Goal: Task Accomplishment & Management: Complete application form

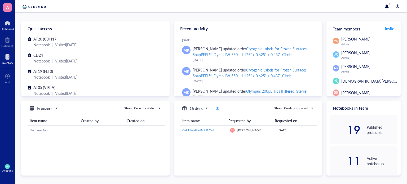
click at [11, 58] on div at bounding box center [8, 57] width 12 height 8
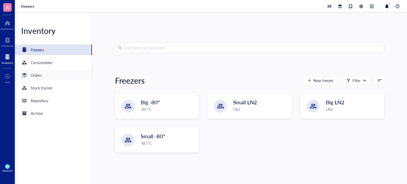
click at [58, 72] on div "Orders" at bounding box center [53, 75] width 77 height 11
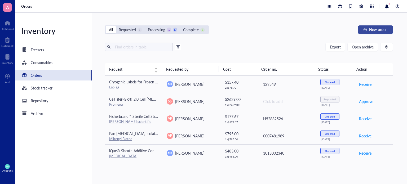
click at [371, 32] on button "New order" at bounding box center [375, 29] width 35 height 8
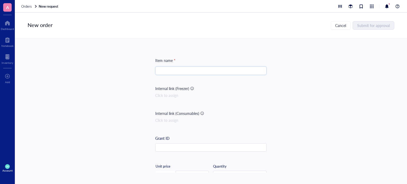
click at [209, 68] on input "search" at bounding box center [210, 71] width 105 height 8
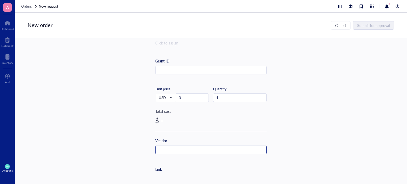
scroll to position [98, 0]
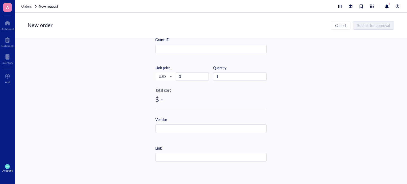
click at [170, 152] on div "Link" at bounding box center [210, 153] width 111 height 16
click at [169, 157] on input "text" at bounding box center [210, 157] width 111 height 8
paste input "[URL][DOMAIN_NAME]"
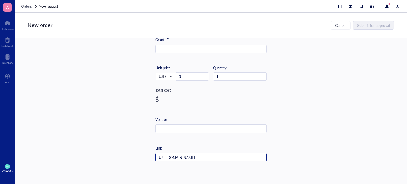
type input "[URL][DOMAIN_NAME]"
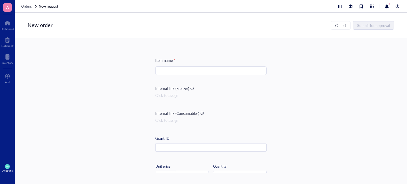
scroll to position [0, 0]
click at [215, 71] on input "search" at bounding box center [210, 71] width 105 height 8
paste input "Bovine Serum Albumin, BSA (3% in PBST)"
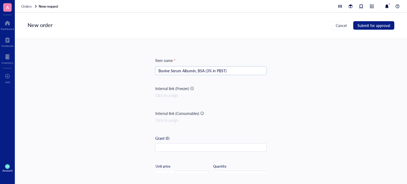
type input "Bovine Serum Albumin, BSA (3% in PBST)"
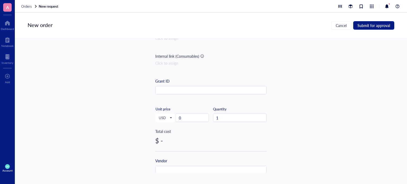
scroll to position [58, 0]
drag, startPoint x: 192, startPoint y: 118, endPoint x: 169, endPoint y: 120, distance: 23.1
click at [169, 120] on div "USD Unit price 0" at bounding box center [181, 117] width 53 height 22
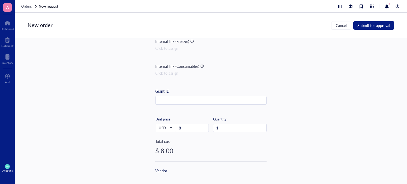
scroll to position [116, 0]
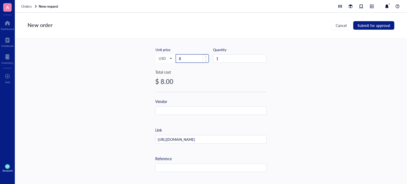
click at [186, 59] on input "8" at bounding box center [192, 59] width 33 height 8
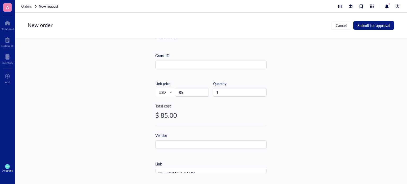
scroll to position [120, 0]
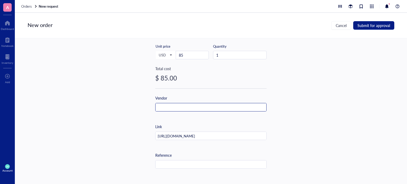
click at [170, 106] on input "text" at bounding box center [210, 107] width 111 height 8
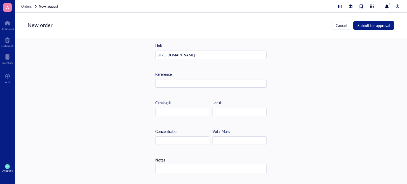
scroll to position [166, 0]
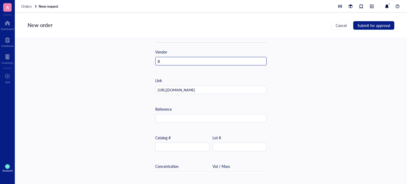
click at [170, 64] on input "B" at bounding box center [210, 61] width 111 height 8
click at [170, 64] on input "Bo" at bounding box center [210, 61] width 111 height 8
click at [170, 64] on input "Bos" at bounding box center [210, 61] width 111 height 8
click at [170, 64] on input "[PERSON_NAME]" at bounding box center [210, 61] width 111 height 8
click at [170, 64] on input "Bosto" at bounding box center [210, 61] width 111 height 8
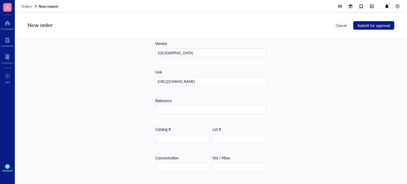
scroll to position [208, 0]
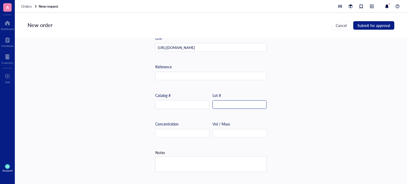
click at [235, 101] on input "text" at bounding box center [239, 105] width 53 height 8
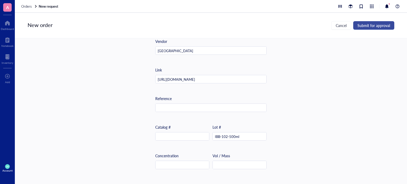
click at [357, 25] on button "Submit for approval" at bounding box center [373, 25] width 41 height 8
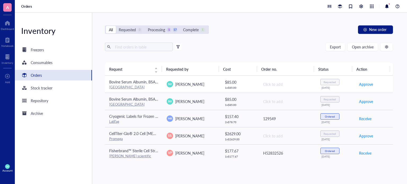
click at [152, 87] on div "[GEOGRAPHIC_DATA]" at bounding box center [133, 87] width 49 height 5
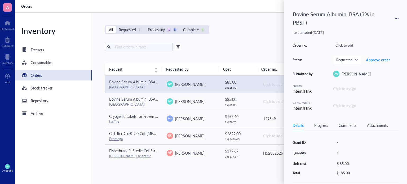
click at [393, 18] on div "Bovine Serum Albumin, BSA (3% in PBST)" at bounding box center [345, 18] width 106 height 20
click at [394, 17] on div "Bovine Serum Albumin, BSA (3% in PBST)" at bounding box center [345, 18] width 106 height 20
click at [395, 17] on icon at bounding box center [396, 18] width 4 height 4
click at [371, 57] on span "Delete" at bounding box center [377, 60] width 33 height 6
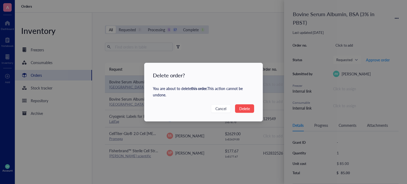
click at [241, 105] on button "Delete" at bounding box center [244, 108] width 19 height 8
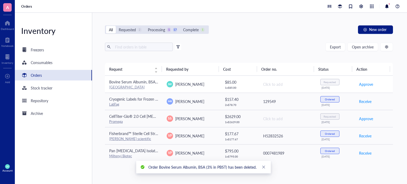
click at [154, 80] on span "Bovine Serum Albumin, BSA (3% in PBST)" at bounding box center [143, 81] width 68 height 5
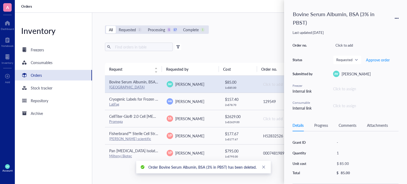
click at [394, 17] on icon at bounding box center [396, 18] width 4 height 4
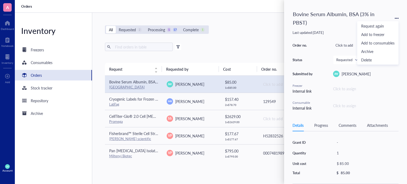
click at [330, 65] on div "Order no. Click to add Status Requested Approve order Submitted by [PERSON_NAME…" at bounding box center [345, 76] width 106 height 69
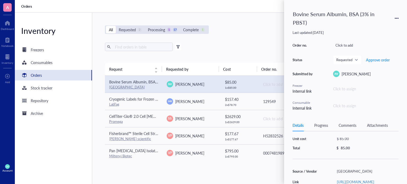
scroll to position [32, 0]
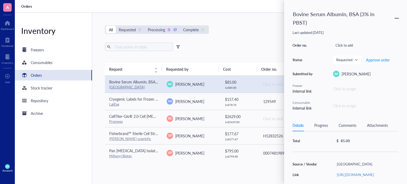
click at [347, 160] on div "[GEOGRAPHIC_DATA]" at bounding box center [366, 163] width 64 height 7
type input "BostonBioProducts"
click at [348, 177] on div "Source / Vendor BostonBioProducts Link [URL][DOMAIN_NAME] Reference - Catalog n…" at bounding box center [345, 159] width 106 height 82
click at [348, 168] on div "IBB-102-500ml" at bounding box center [366, 163] width 64 height 7
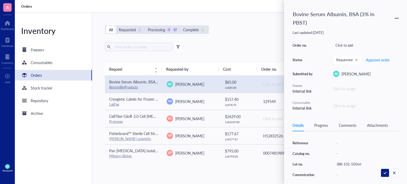
click at [348, 168] on input "IBB-102-500ml" at bounding box center [350, 164] width 32 height 7
click at [344, 157] on div "-" at bounding box center [366, 153] width 64 height 7
type input "IBB-102-500ml"
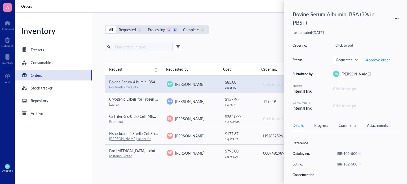
click at [356, 168] on div "IBB-102-500ml" at bounding box center [366, 163] width 64 height 7
click at [379, 164] on div "IBB-102-500ml" at bounding box center [366, 159] width 64 height 7
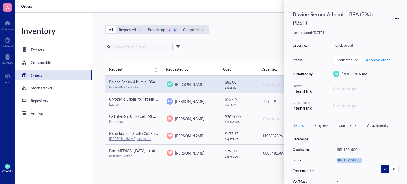
click at [379, 164] on div "IBB-102-500ml" at bounding box center [366, 159] width 64 height 7
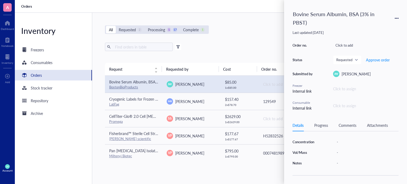
click at [372, 27] on div "Bovine Serum Albumin, BSA (3% in PBST)" at bounding box center [340, 18] width 101 height 20
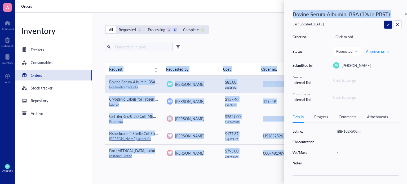
click at [283, 33] on div "A Dashboard Notebook Inventory To pick up a draggable item, press the space bar…" at bounding box center [203, 92] width 407 height 184
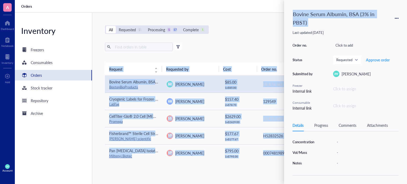
click at [257, 30] on div "All Requested 2 Processing 1 17 Complete 1 New order" at bounding box center [249, 29] width 288 height 8
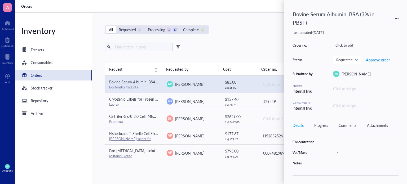
click at [348, 31] on div "Last updated: [DATE]" at bounding box center [345, 32] width 106 height 5
click at [268, 44] on div "Export Open archive" at bounding box center [249, 47] width 288 height 8
